Goal: Communication & Community: Answer question/provide support

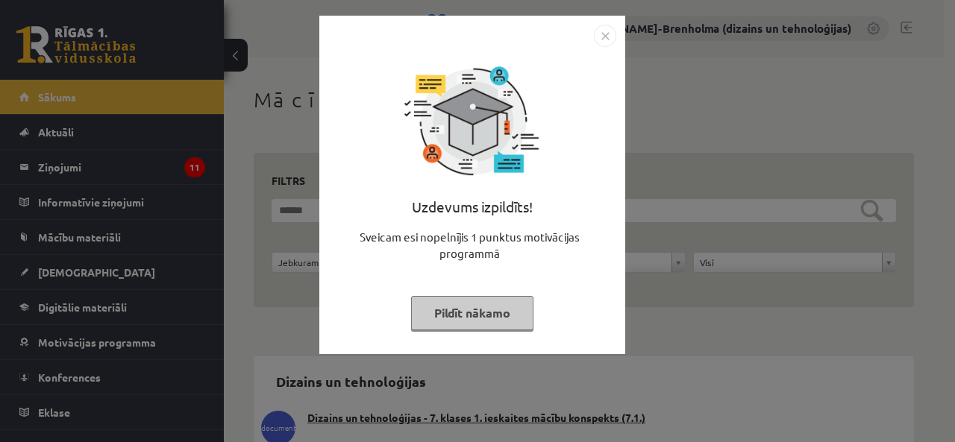
click at [468, 316] on button "Pildīt nākamo" at bounding box center [472, 313] width 122 height 34
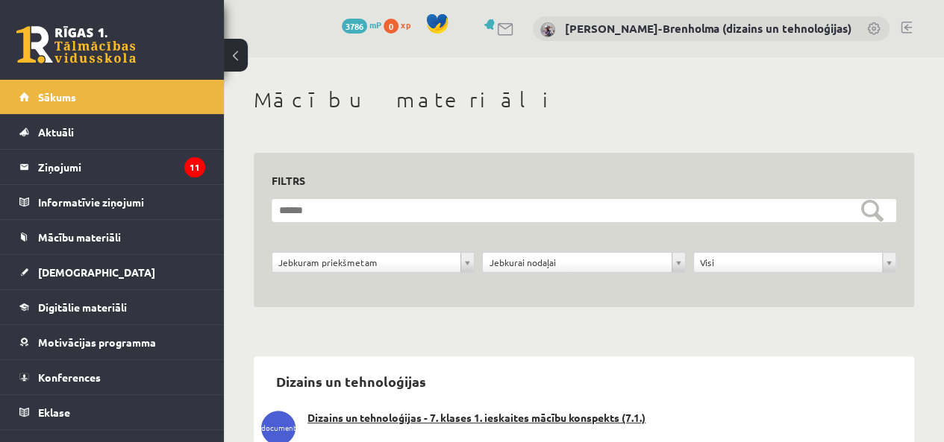
click at [92, 171] on legend "Ziņojumi 11" at bounding box center [121, 167] width 167 height 34
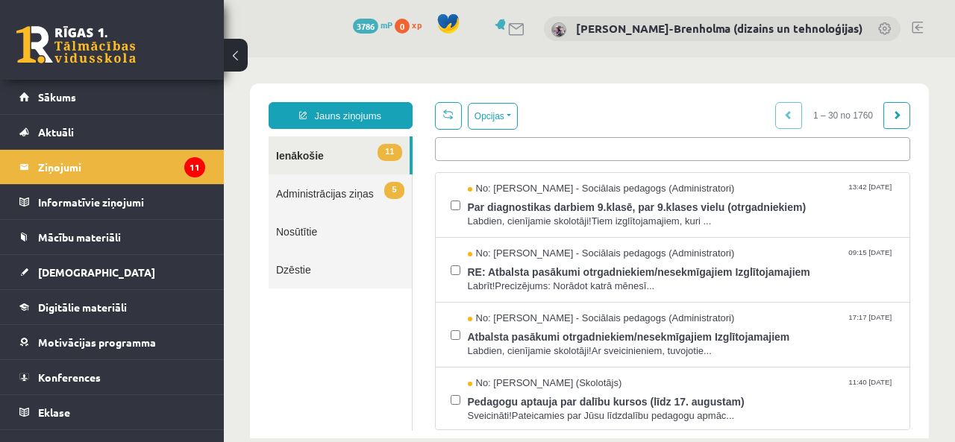
click at [697, 208] on span "Par diagnostikas darbiem 9.klasē, par 9.klases vielu (otrgadniekiem)" at bounding box center [681, 205] width 427 height 19
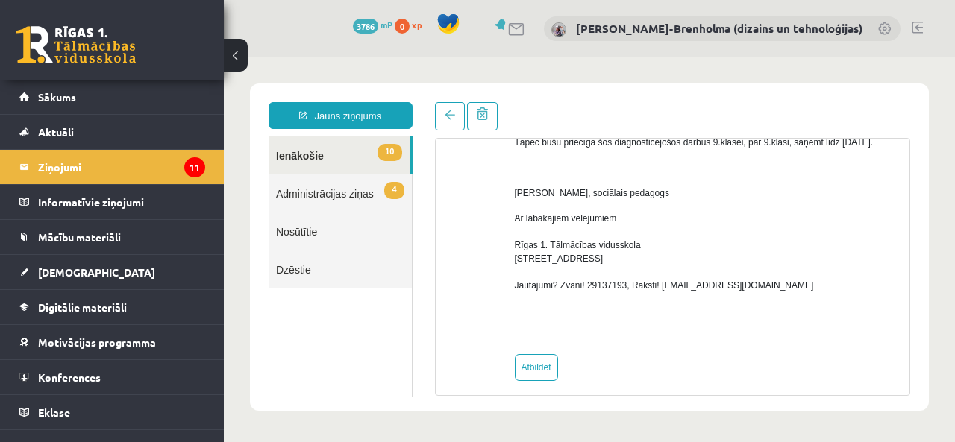
scroll to position [266, 0]
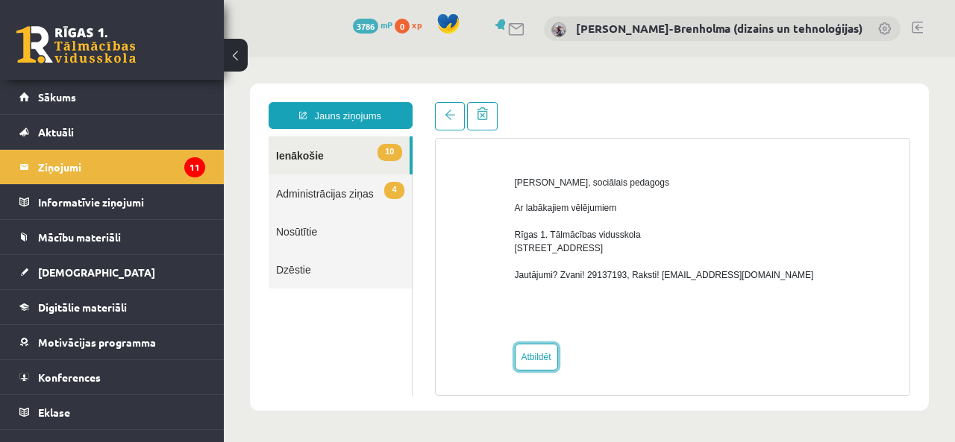
click at [549, 354] on link "Atbildēt" at bounding box center [536, 357] width 43 height 27
type input "**********"
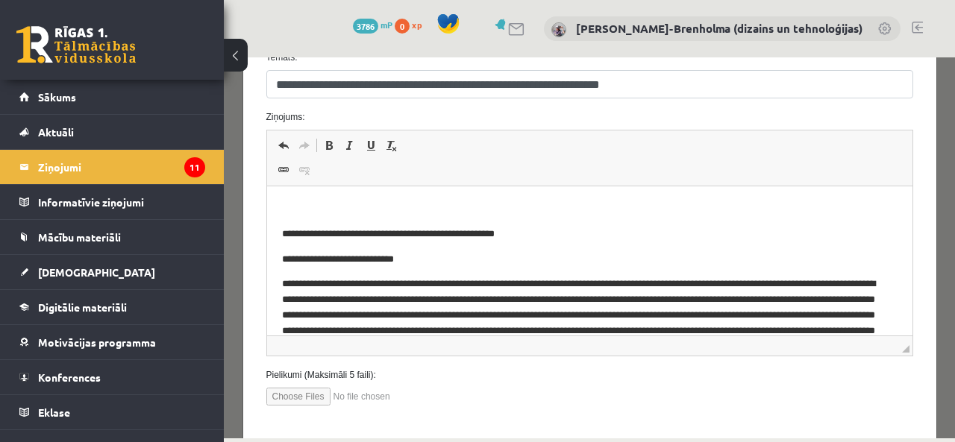
scroll to position [221, 0]
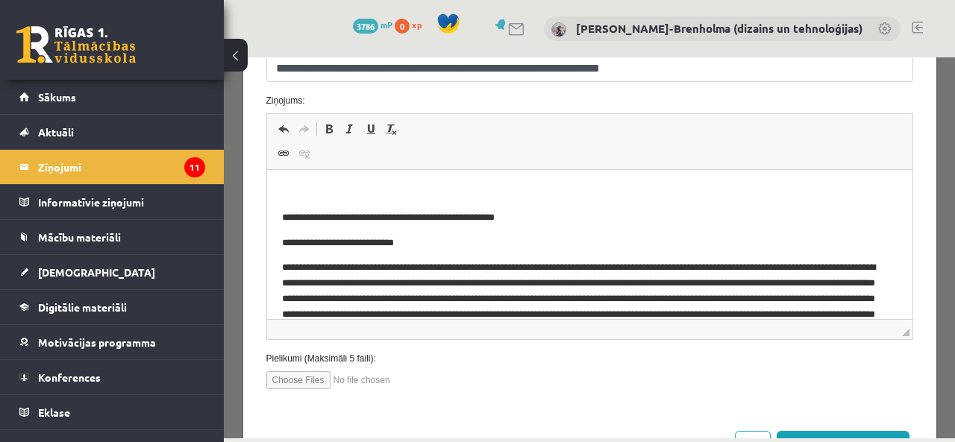
click at [322, 383] on input "file" at bounding box center [350, 380] width 169 height 18
type input "**********"
click at [345, 186] on p "Bagātinātā teksta redaktors, wiswyg-editor-47363888779940-1756460259-386" at bounding box center [588, 193] width 615 height 16
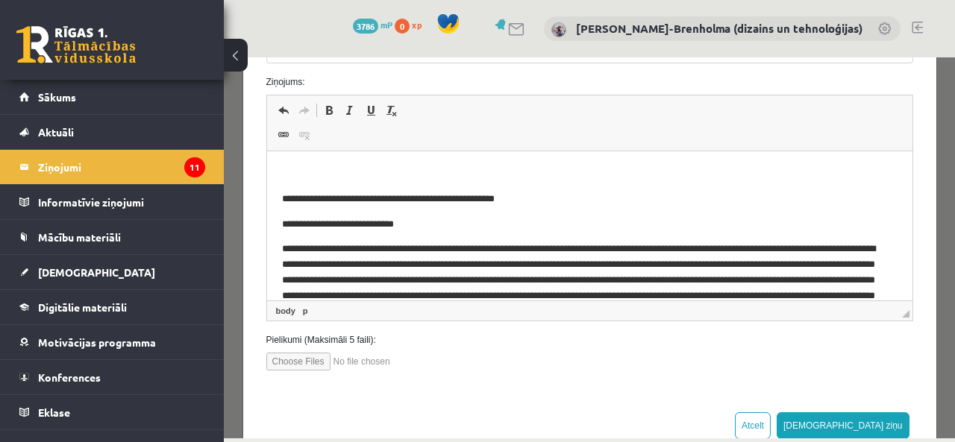
scroll to position [240, 0]
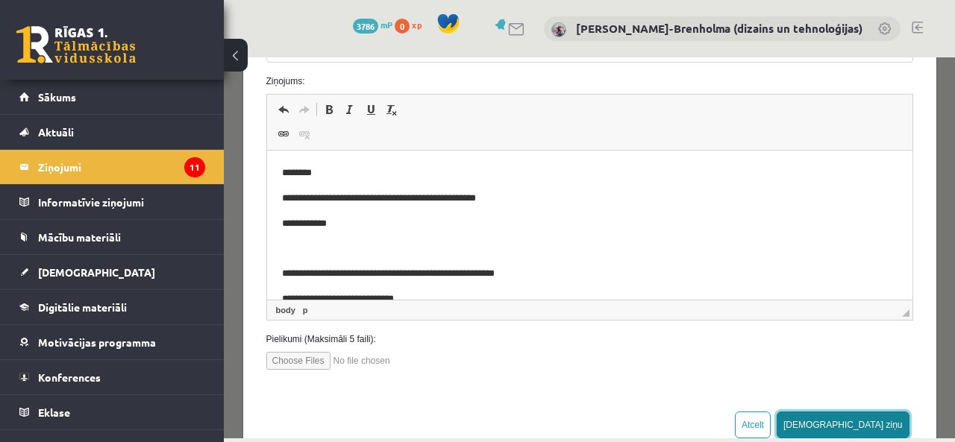
click at [882, 423] on button "[DEMOGRAPHIC_DATA] ziņu" at bounding box center [843, 425] width 133 height 27
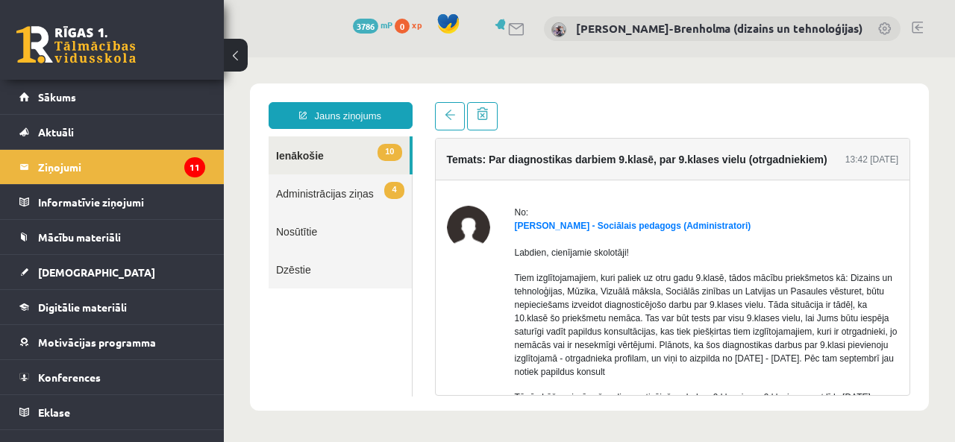
scroll to position [0, 0]
click at [116, 165] on legend "Ziņojumi 11" at bounding box center [121, 167] width 167 height 34
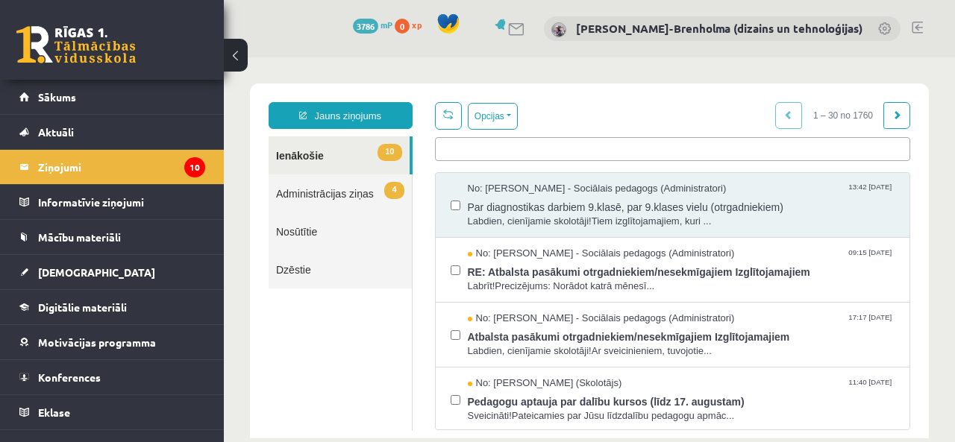
click at [709, 283] on span "Labrīt!Precizējums: Norādot katrā mēnesī..." at bounding box center [681, 287] width 427 height 14
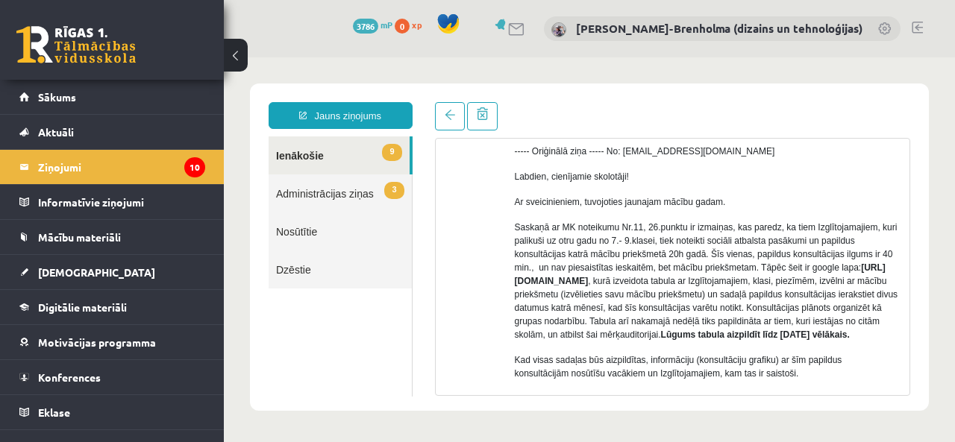
scroll to position [342, 0]
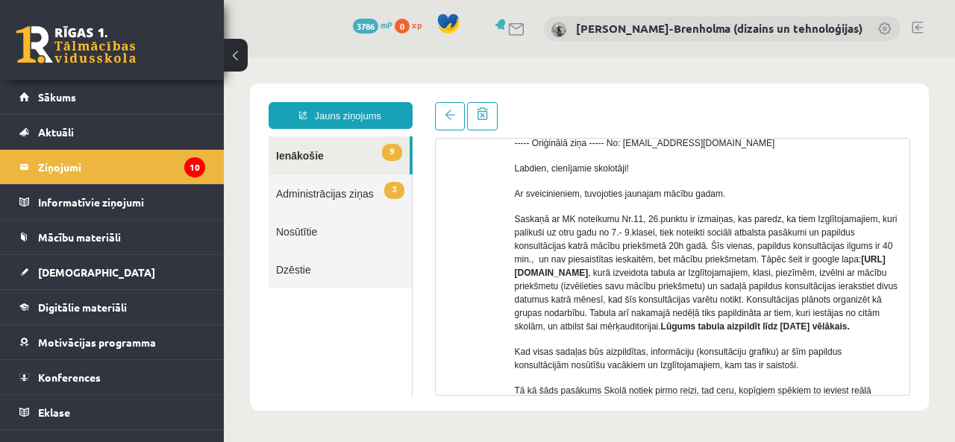
click at [121, 170] on legend "Ziņojumi 10" at bounding box center [121, 167] width 167 height 34
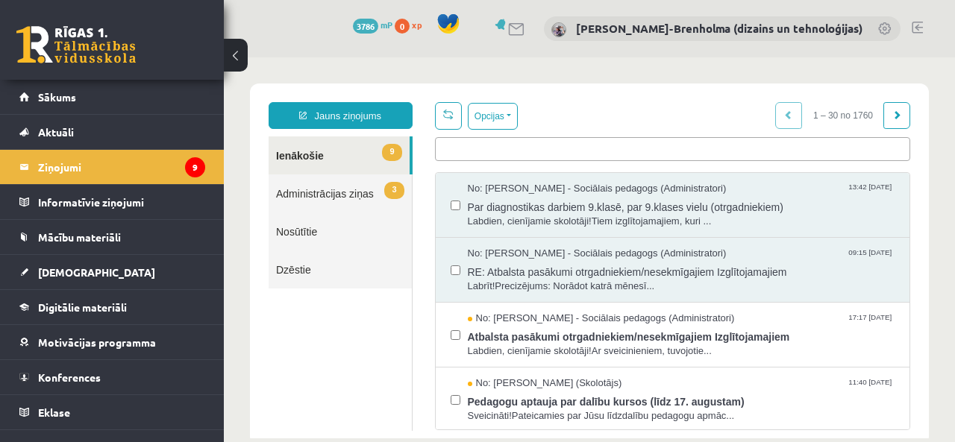
scroll to position [0, 0]
click at [536, 331] on span "Atbalsta pasākumi otrgadniekiem/nesekmīgajiem Izglītojamajiem" at bounding box center [681, 335] width 427 height 19
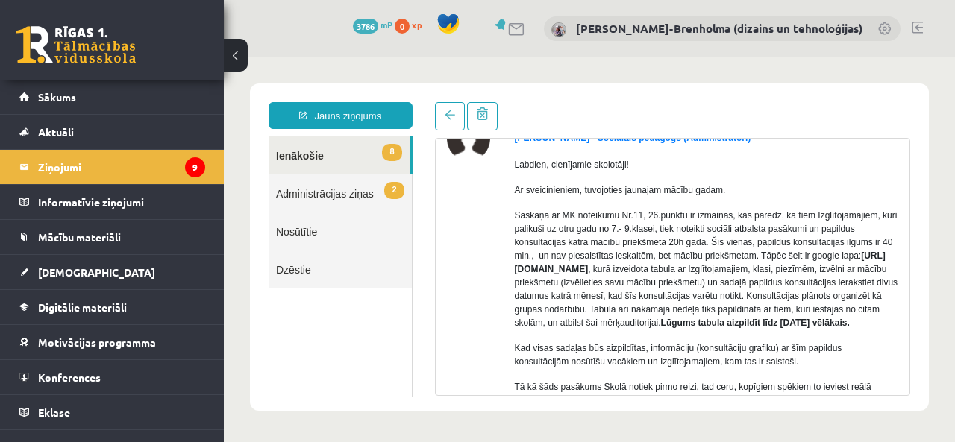
scroll to position [107, 0]
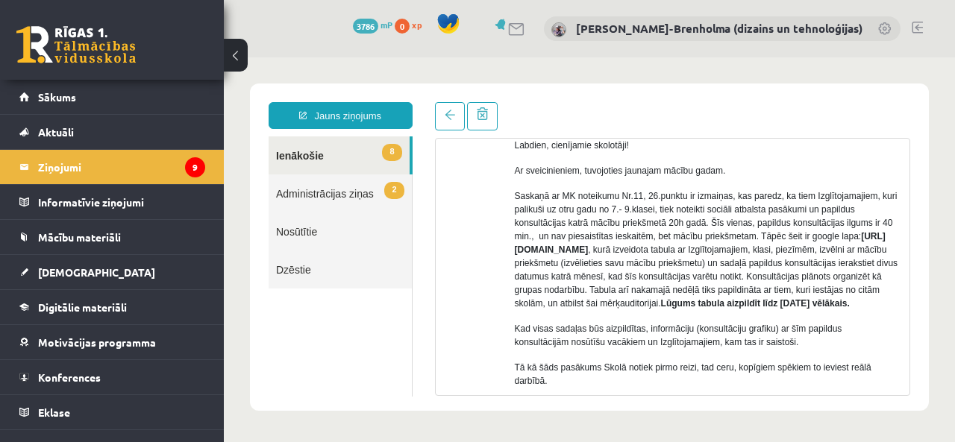
click at [133, 181] on legend "Ziņojumi 9" at bounding box center [121, 167] width 167 height 34
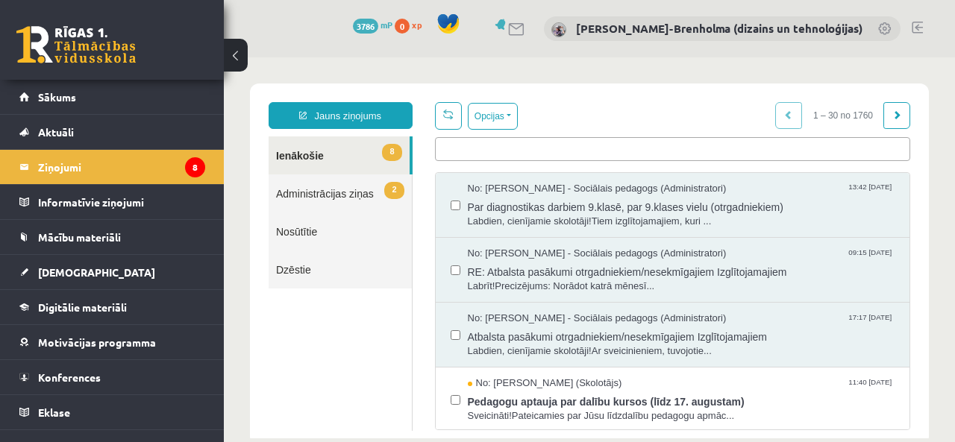
scroll to position [0, 0]
click at [377, 192] on link "2 Administrācijas ziņas" at bounding box center [340, 194] width 143 height 38
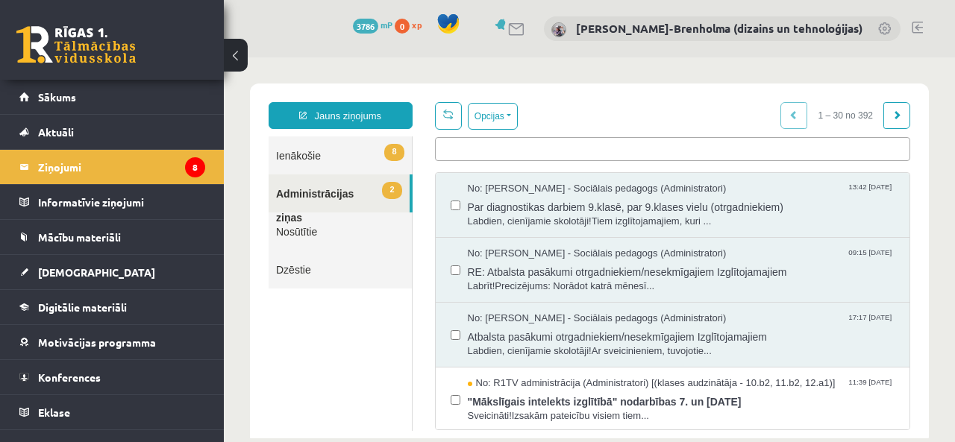
click at [308, 187] on link "2 Administrācijas ziņas" at bounding box center [339, 194] width 141 height 38
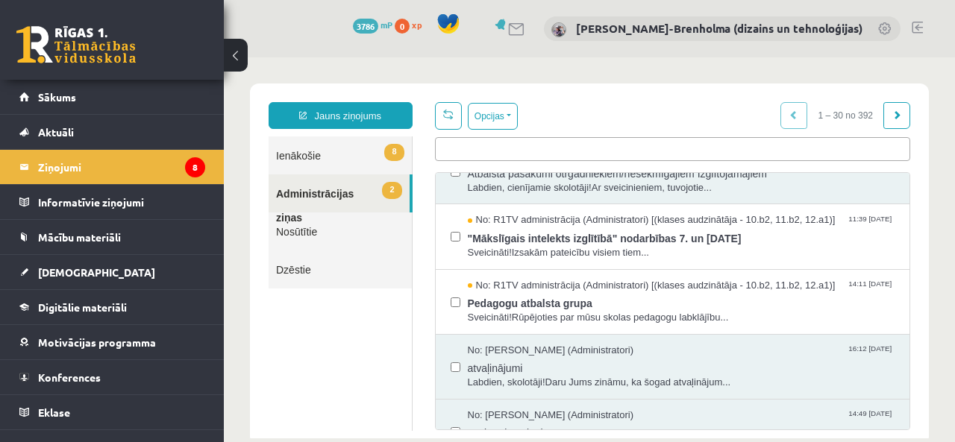
scroll to position [159, 0]
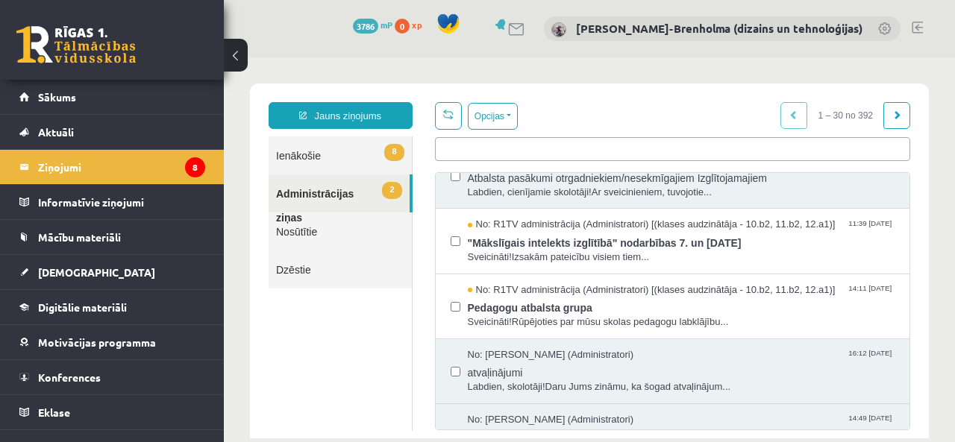
click at [595, 244] on span ""Mākslīgais intelekts izglītībā" nodarbības 7. un [DATE]" at bounding box center [681, 241] width 427 height 19
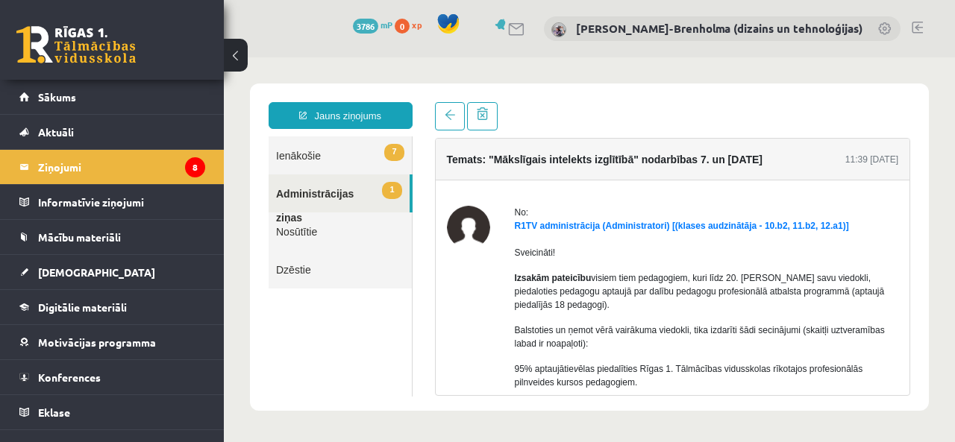
scroll to position [0, 0]
click at [351, 198] on link "1 Administrācijas ziņas" at bounding box center [339, 194] width 141 height 38
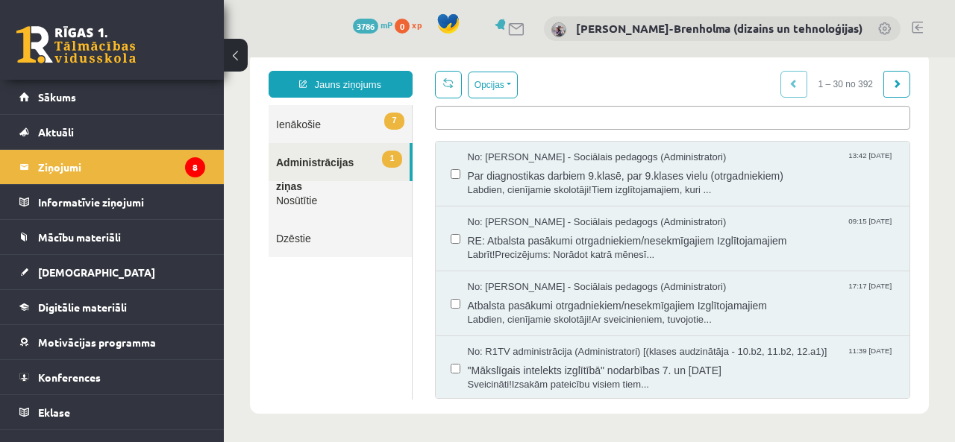
drag, startPoint x: 892, startPoint y: 177, endPoint x: 1104, endPoint y: 100, distance: 225.3
click at [336, 172] on link "1 Administrācijas ziņas" at bounding box center [339, 162] width 141 height 38
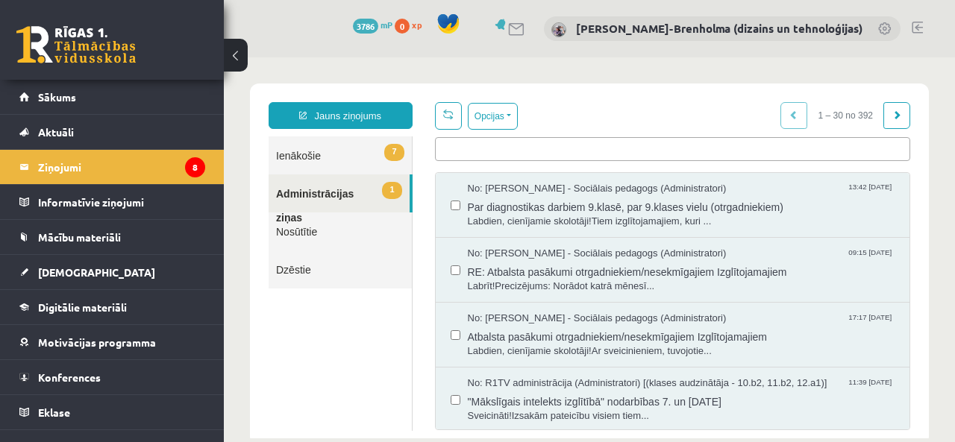
click at [322, 151] on link "7 Ienākošie" at bounding box center [340, 156] width 143 height 38
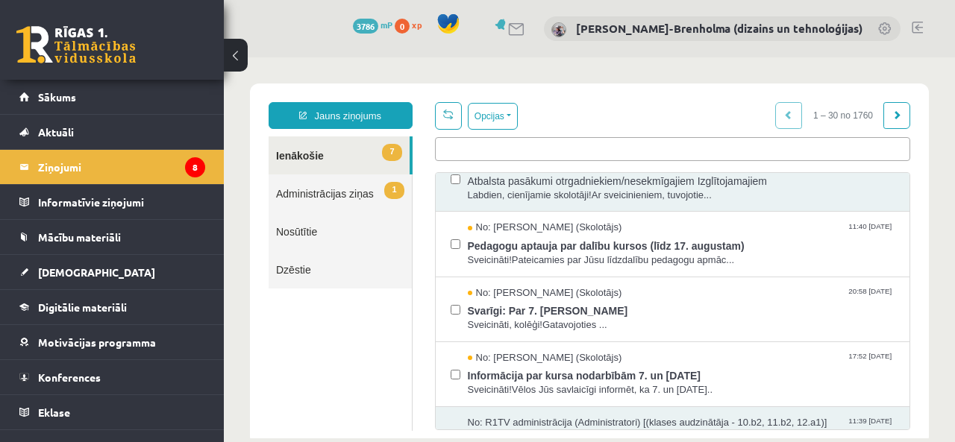
scroll to position [194, 0]
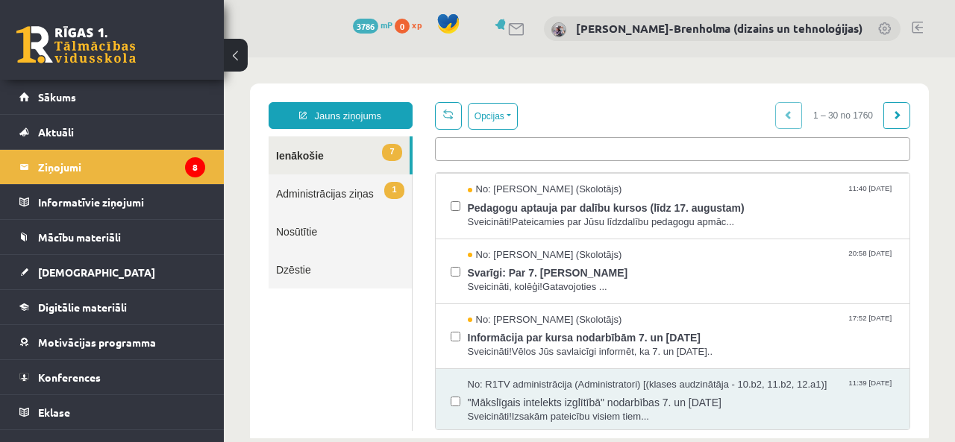
click at [521, 199] on span "Pedagogu aptauja par dalību kursos (līdz 17. augustam)" at bounding box center [681, 206] width 427 height 19
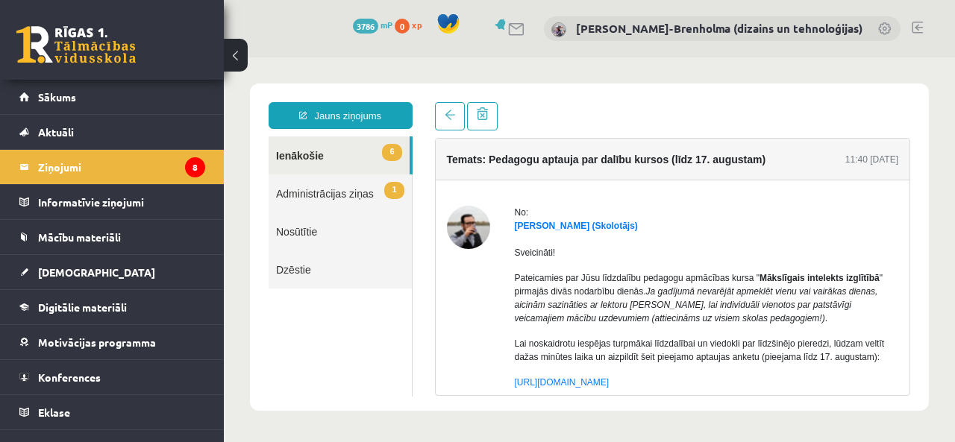
scroll to position [0, 0]
click at [346, 154] on link "6 Ienākošie" at bounding box center [339, 156] width 141 height 38
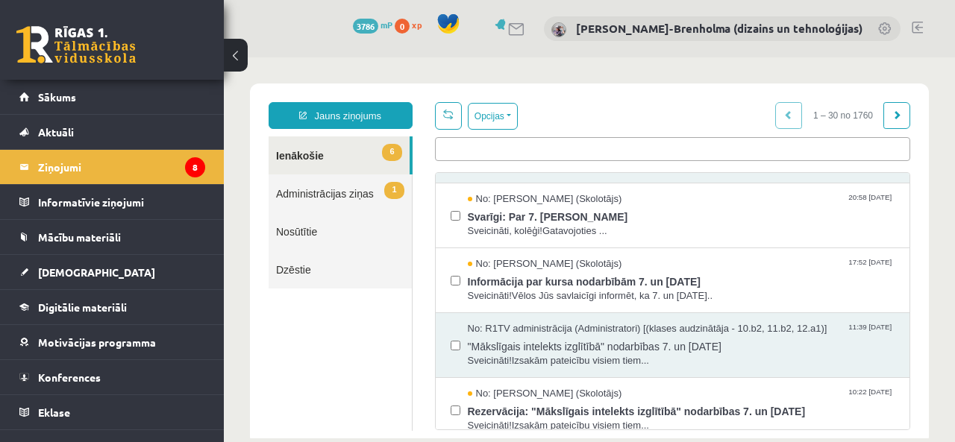
scroll to position [237, 0]
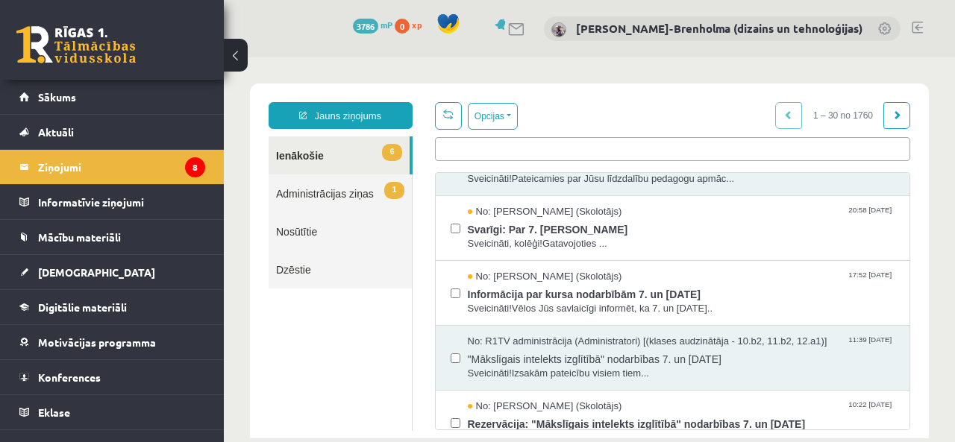
click at [512, 225] on span "Svarīgi: Par 7. [PERSON_NAME]" at bounding box center [681, 228] width 427 height 19
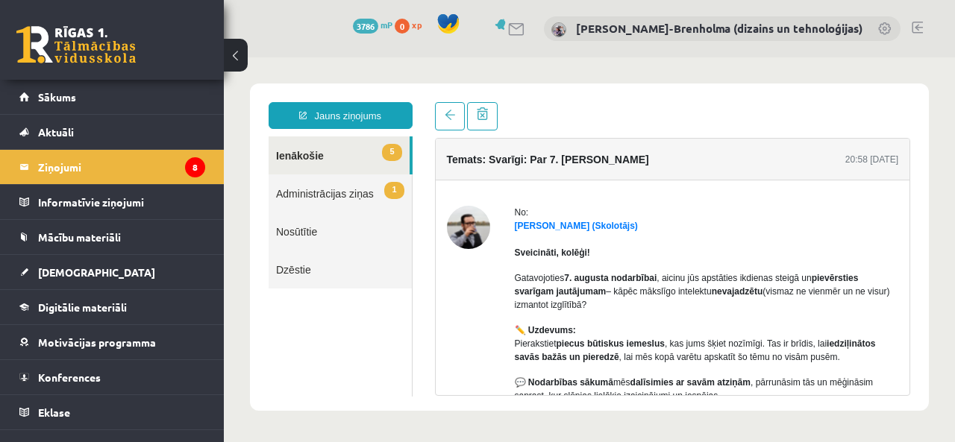
scroll to position [0, 0]
click at [319, 163] on link "5 Ienākošie" at bounding box center [339, 156] width 141 height 38
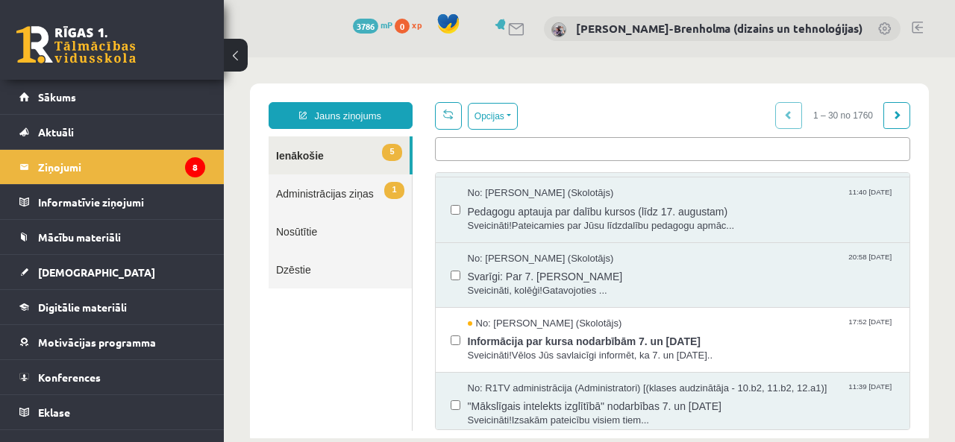
scroll to position [288, 0]
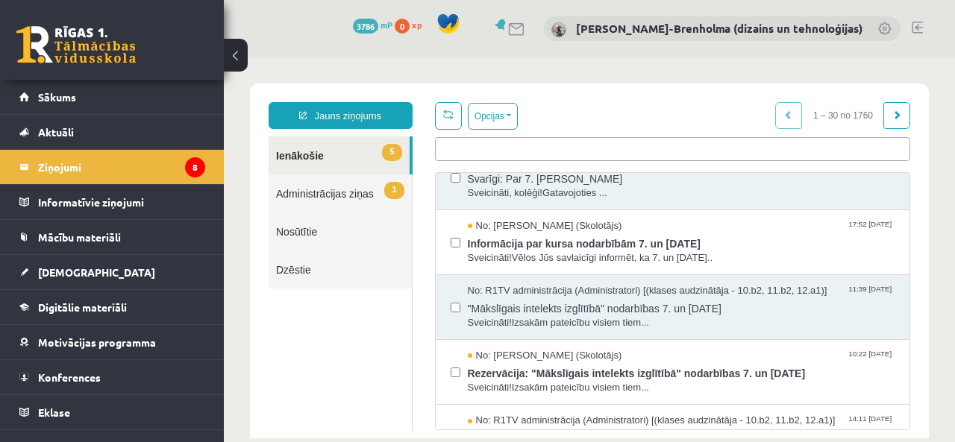
click at [650, 241] on span "Informācija par kursa nodarbībām 7. un [DATE]" at bounding box center [681, 242] width 427 height 19
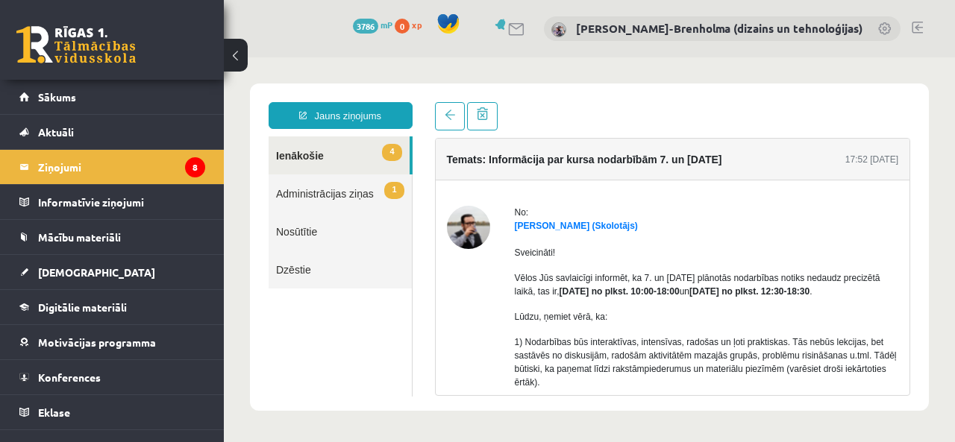
scroll to position [0, 0]
click at [324, 195] on link "1 Administrācijas ziņas" at bounding box center [340, 194] width 143 height 38
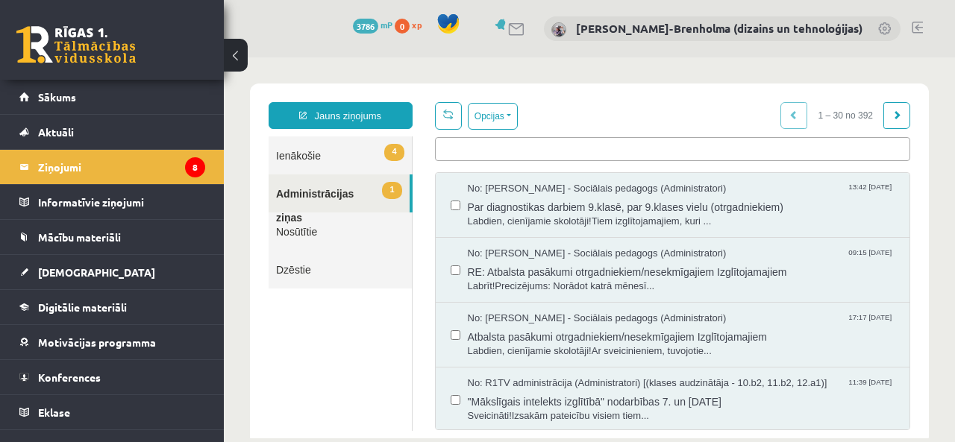
click at [339, 151] on link "4 Ienākošie" at bounding box center [340, 156] width 143 height 38
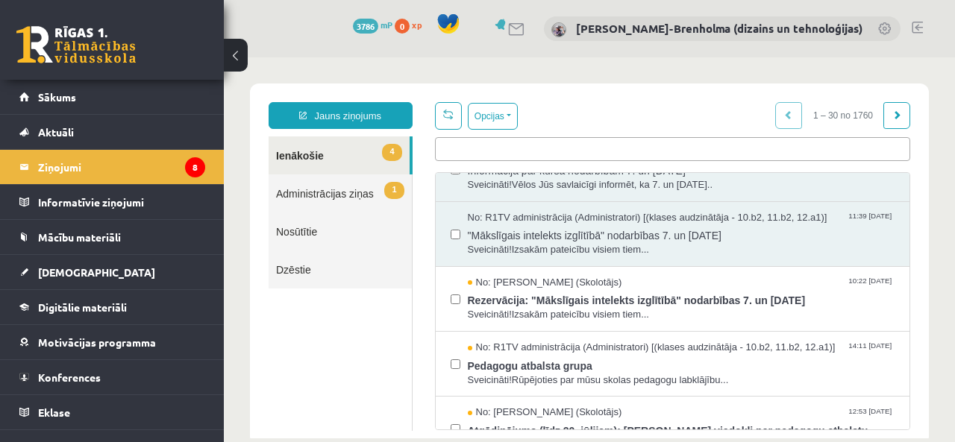
scroll to position [468, 0]
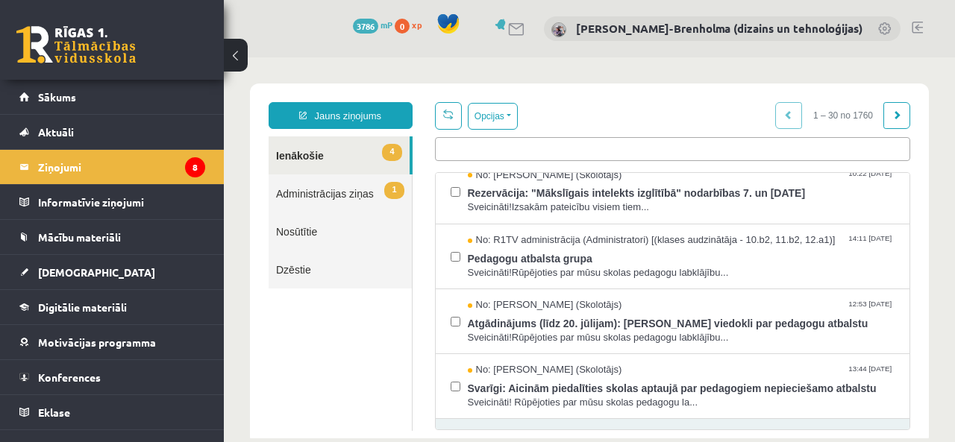
click at [774, 197] on span "Rezervācija: "Mākslīgais intelekts izglītībā" nodarbības 7. un [DATE]" at bounding box center [681, 191] width 427 height 19
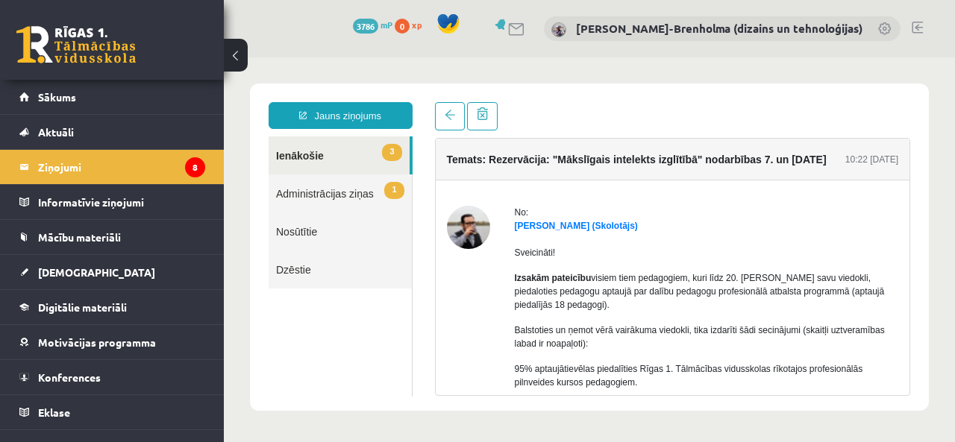
scroll to position [0, 0]
click at [328, 160] on link "3 Ienākošie" at bounding box center [339, 156] width 141 height 38
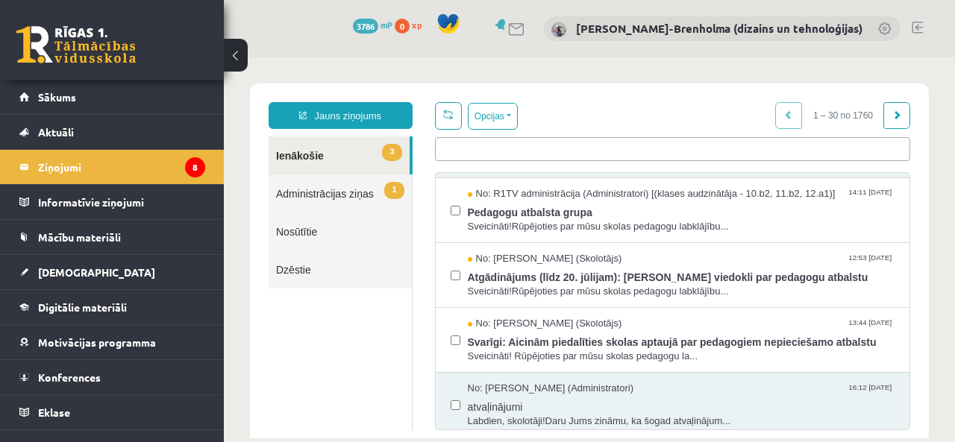
scroll to position [506, 0]
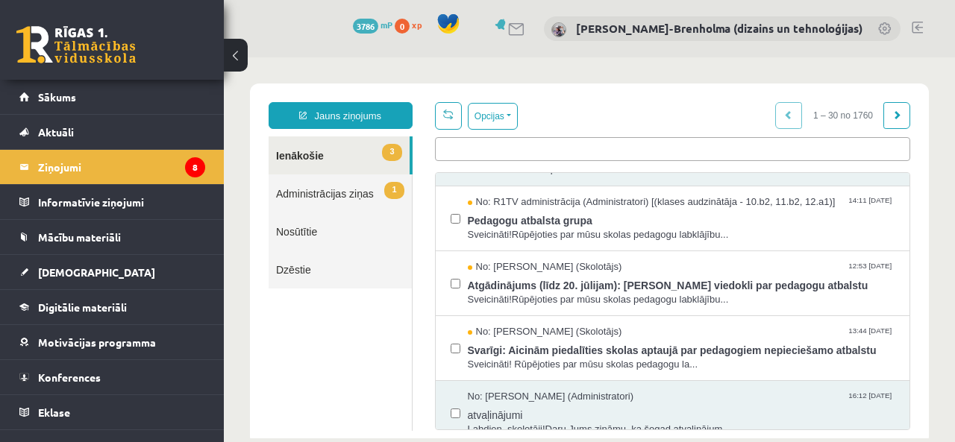
click at [550, 216] on span "Pedagogu atbalsta grupa" at bounding box center [681, 219] width 427 height 19
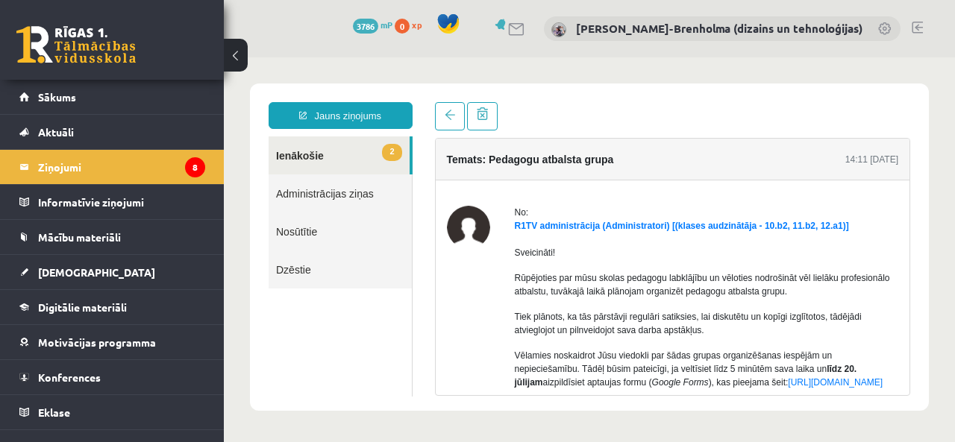
scroll to position [0, 0]
click at [321, 154] on link "2 Ienākošie" at bounding box center [339, 156] width 141 height 38
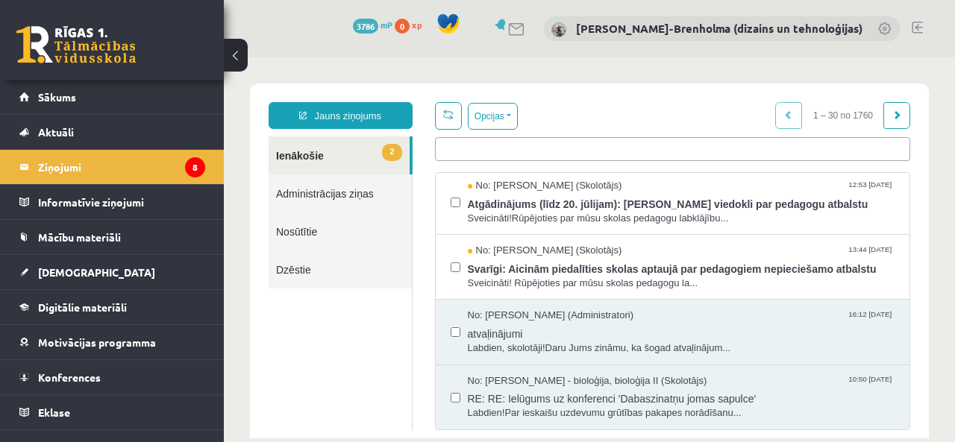
scroll to position [575, 0]
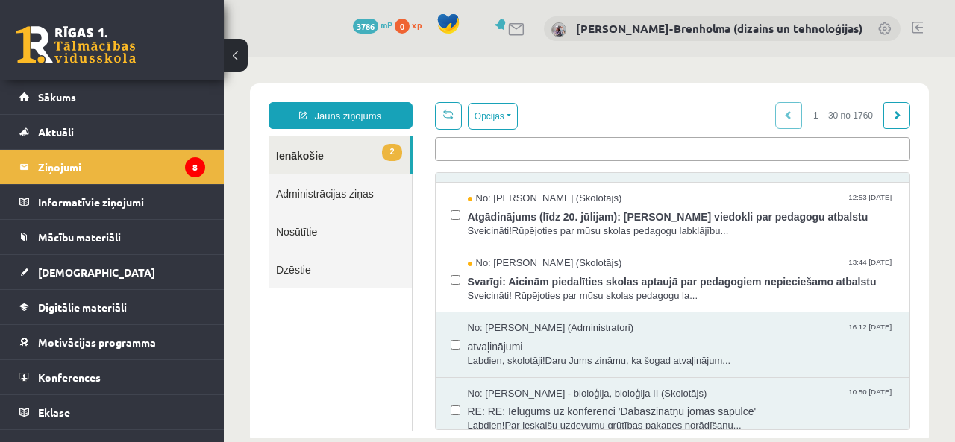
click at [633, 289] on span "Sveicināti! Rūpējoties par mūsu skolas pedagogu la..." at bounding box center [681, 296] width 427 height 14
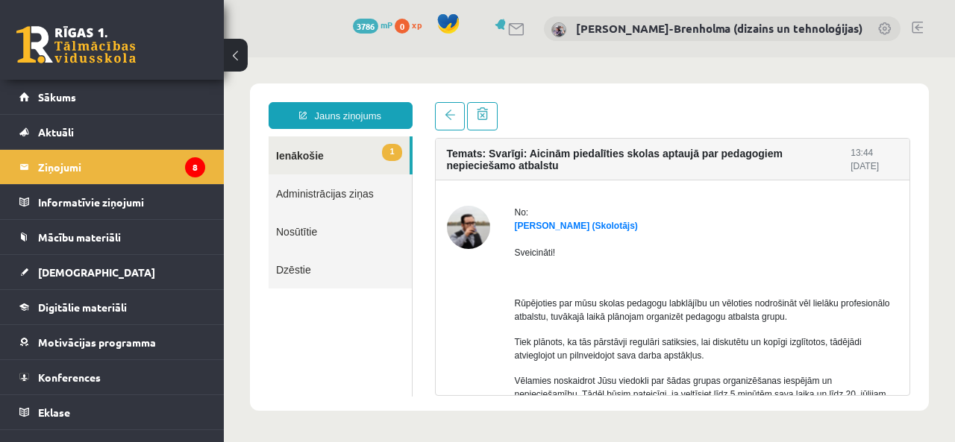
scroll to position [0, 0]
click at [345, 145] on link "1 Ienākošie" at bounding box center [339, 156] width 141 height 38
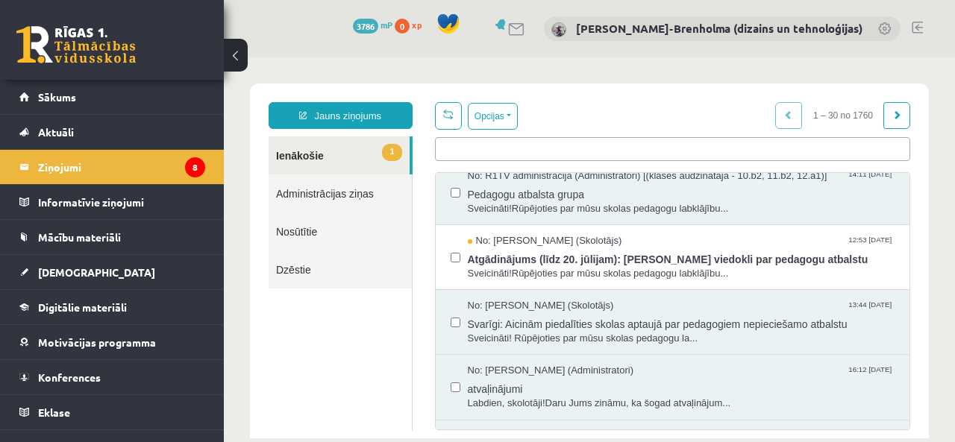
scroll to position [536, 0]
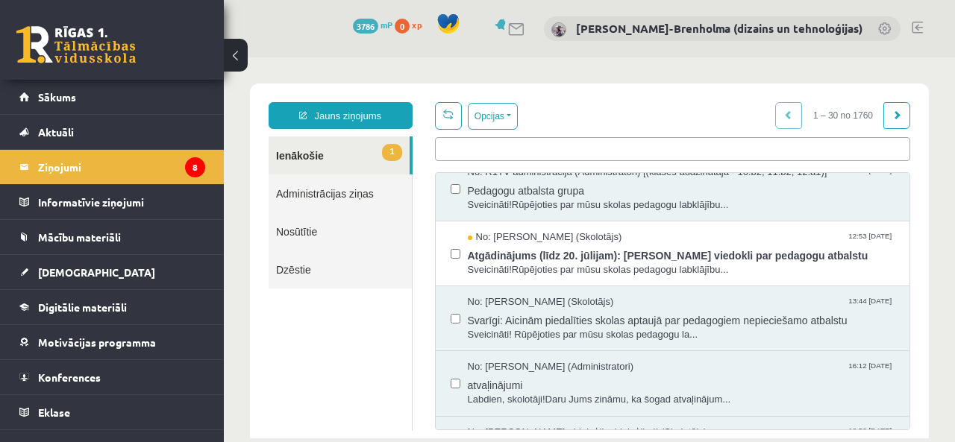
click at [647, 245] on span "Atgādinājums (līdz 20. jūlijam): [PERSON_NAME] viedokli par pedagogu atbalstu" at bounding box center [681, 254] width 427 height 19
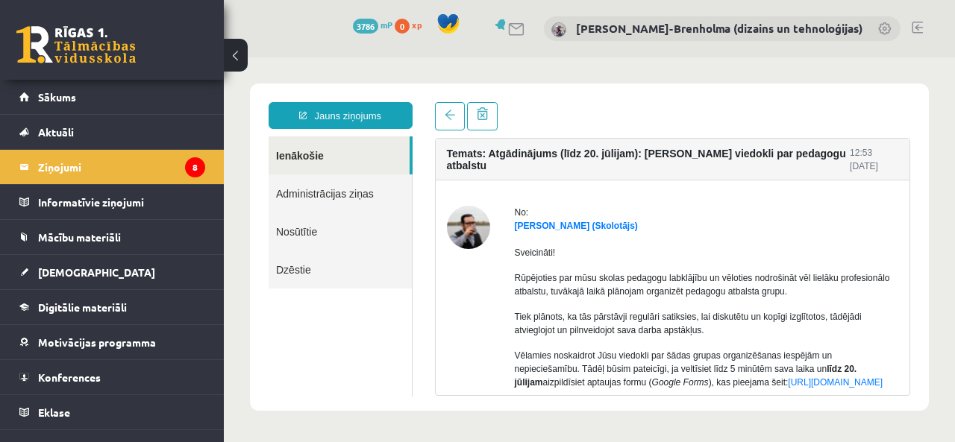
scroll to position [0, 0]
click at [78, 175] on legend "Ziņojumi 8" at bounding box center [121, 167] width 167 height 34
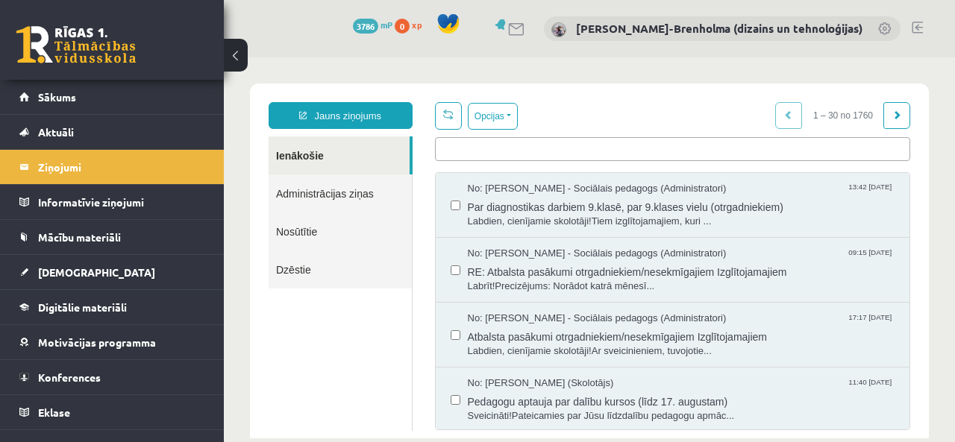
click at [76, 95] on link "Sākums" at bounding box center [112, 97] width 186 height 34
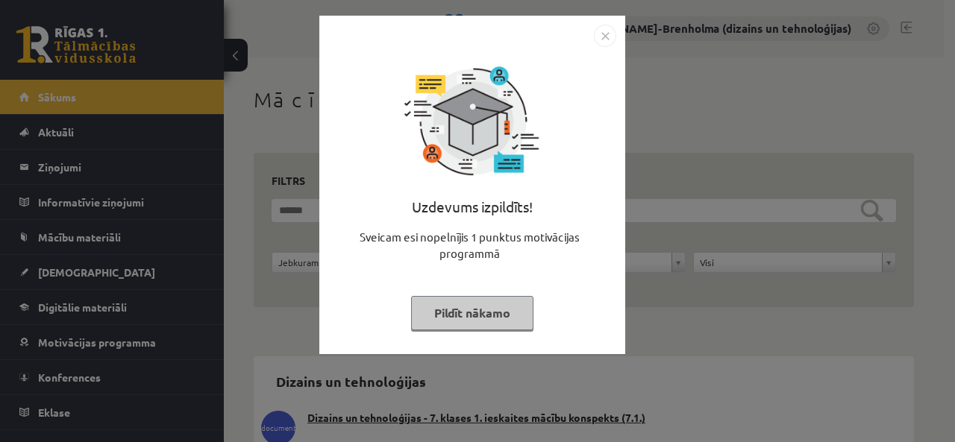
click at [498, 316] on button "Pildīt nākamo" at bounding box center [472, 313] width 122 height 34
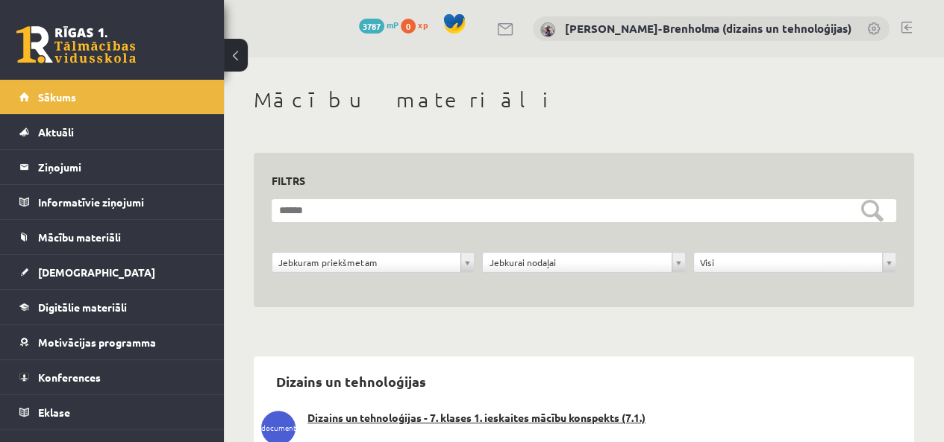
click at [69, 131] on span "Aktuāli" at bounding box center [56, 131] width 36 height 13
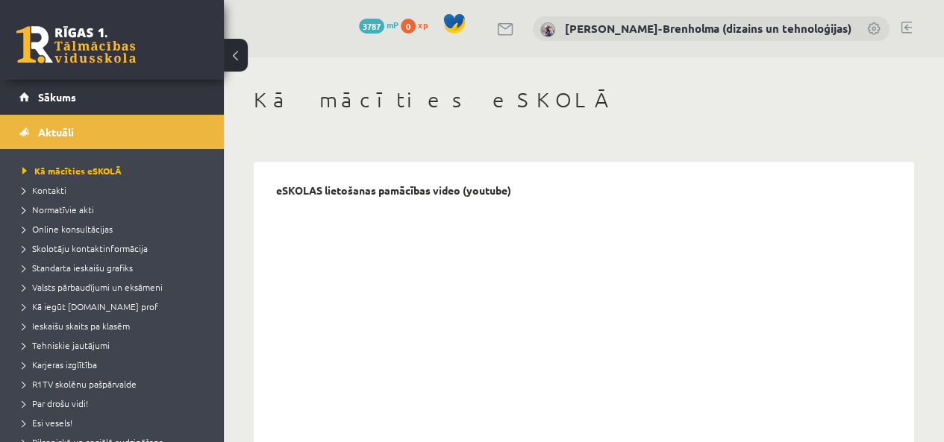
click at [695, 25] on link "[PERSON_NAME]-Brenholma (dizains un tehnoloģijas)" at bounding box center [708, 28] width 286 height 15
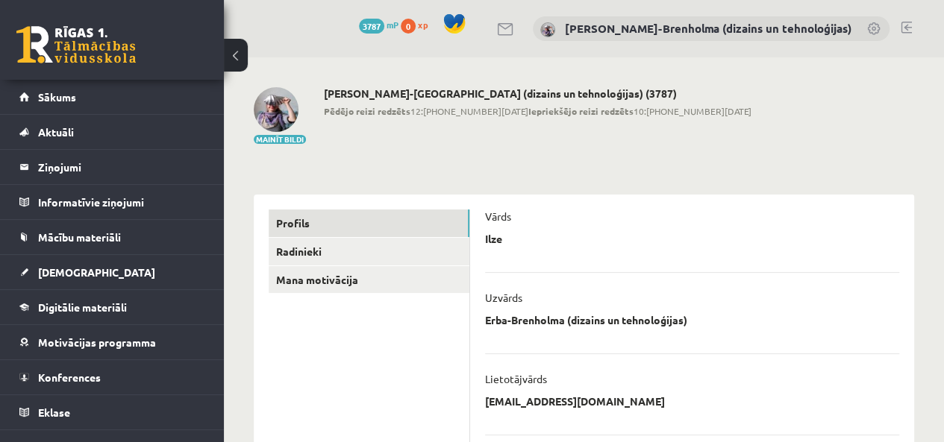
click at [384, 28] on span "3787" at bounding box center [371, 26] width 25 height 15
